Goal: Information Seeking & Learning: Learn about a topic

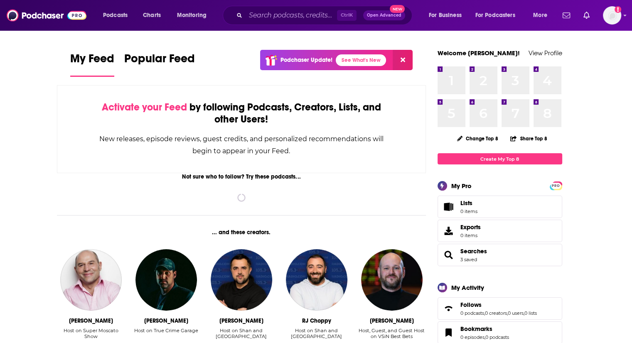
click at [260, 23] on div "Ctrl K Open Advanced New" at bounding box center [317, 15] width 189 height 19
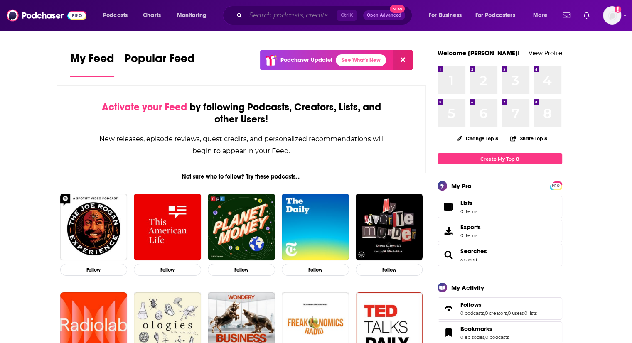
click at [267, 10] on input "Search podcasts, credits, & more..." at bounding box center [291, 15] width 91 height 13
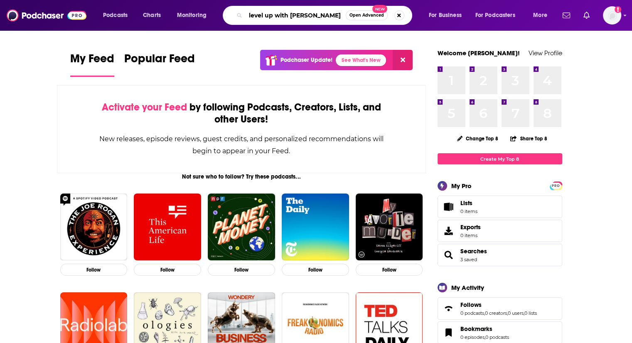
type input "level up with [PERSON_NAME]"
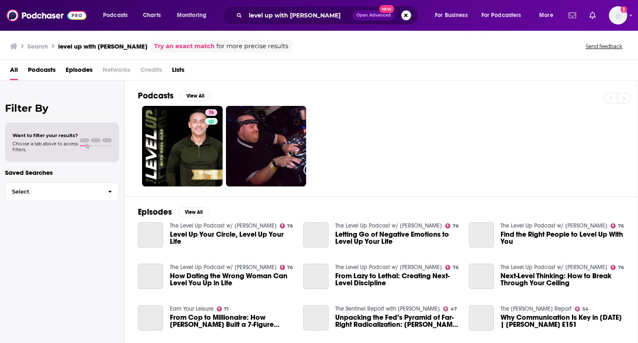
drag, startPoint x: 123, startPoint y: 123, endPoint x: 137, endPoint y: 128, distance: 15.0
click at [123, 123] on div "Filter By Want to filter your results? Choose a tab above to access filters. Sa…" at bounding box center [62, 252] width 125 height 343
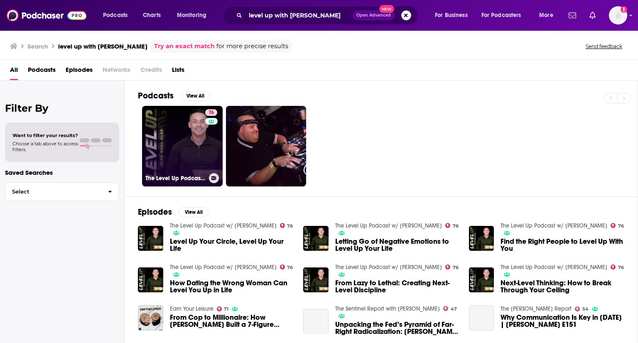
click at [148, 131] on link "76 The Level Up Podcast w/ [PERSON_NAME]" at bounding box center [182, 146] width 81 height 81
